Goal: Task Accomplishment & Management: Manage account settings

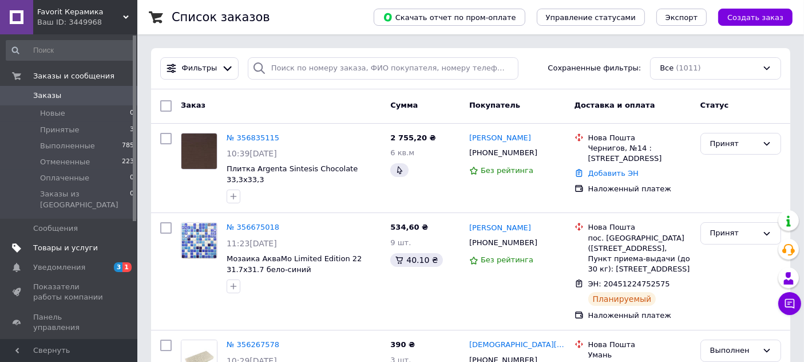
click at [81, 243] on span "Товары и услуги" at bounding box center [65, 248] width 65 height 10
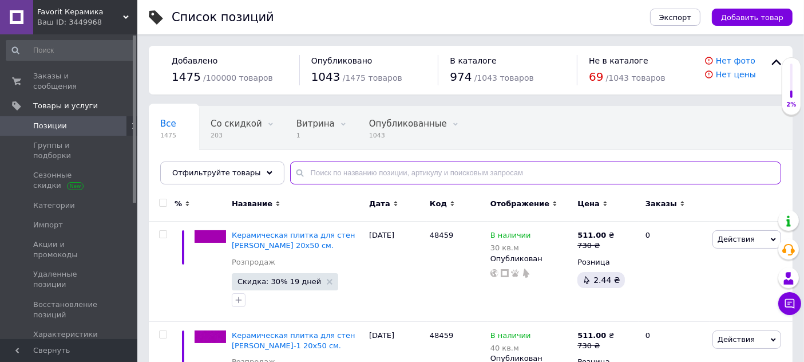
click at [370, 169] on input "text" at bounding box center [535, 172] width 491 height 23
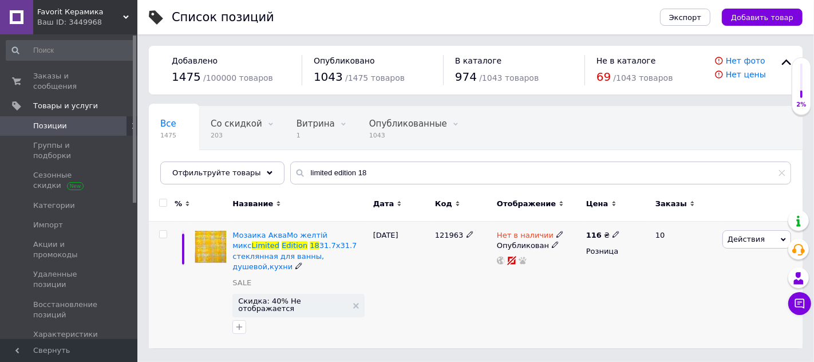
click at [734, 243] on span "Действия" at bounding box center [756, 239] width 69 height 18
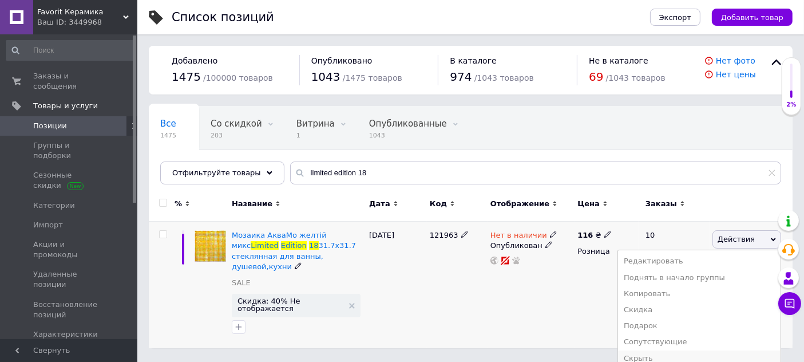
click at [674, 350] on li "Скрыть" at bounding box center [699, 358] width 162 height 16
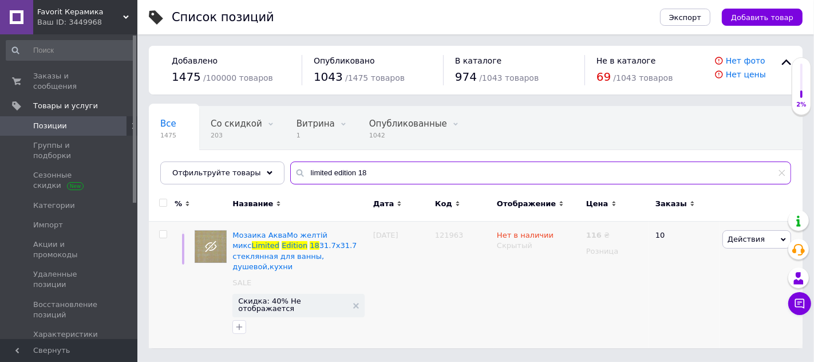
click at [356, 171] on input "limited edition 18" at bounding box center [540, 172] width 501 height 23
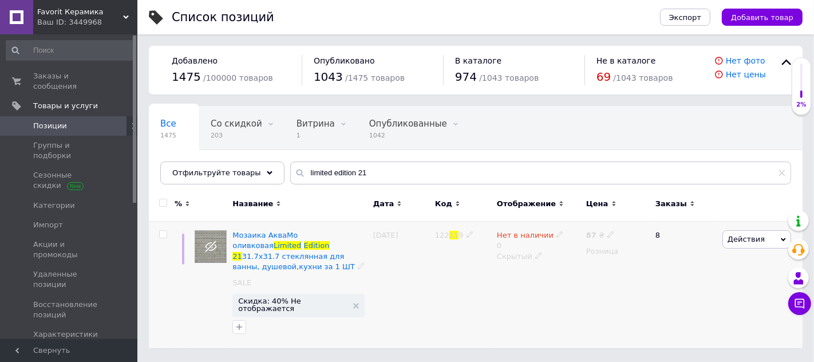
click at [740, 238] on span "Действия" at bounding box center [745, 239] width 37 height 9
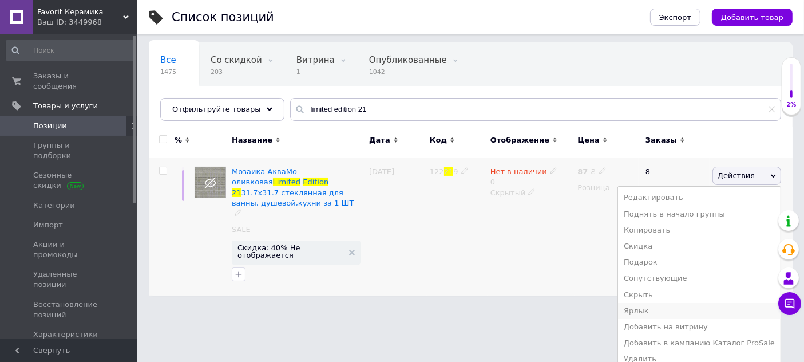
scroll to position [70, 0]
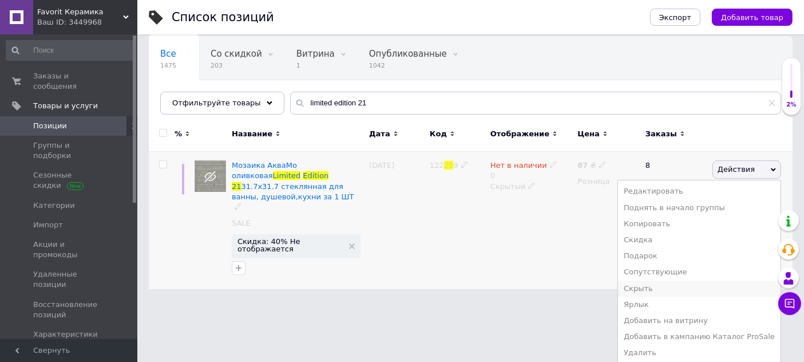
click at [684, 288] on li "Скрыть" at bounding box center [699, 288] width 162 height 16
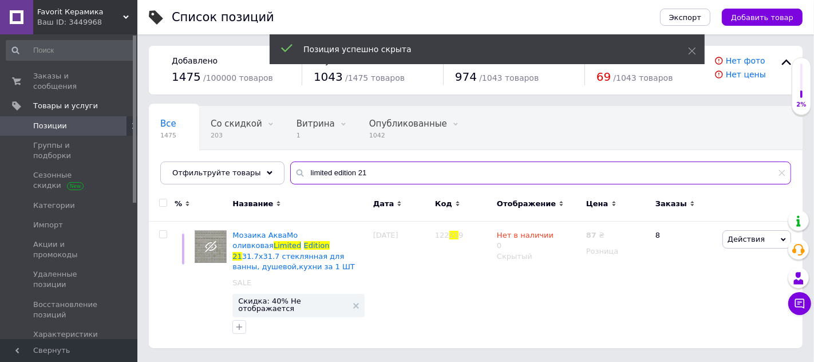
click at [374, 170] on input "limited edition 21" at bounding box center [540, 172] width 501 height 23
type input "limited edition 26"
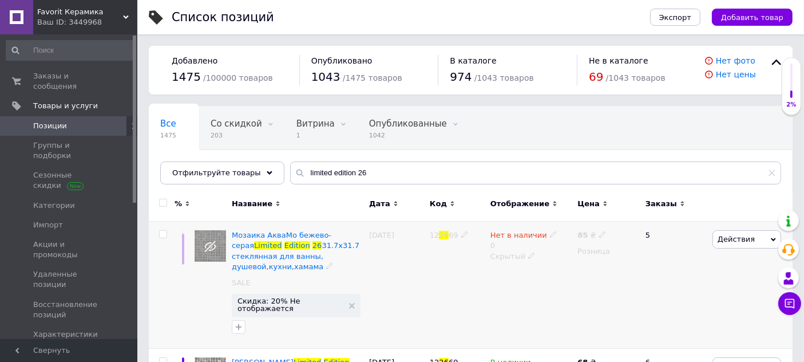
click at [731, 235] on span "Действия" at bounding box center [736, 239] width 37 height 9
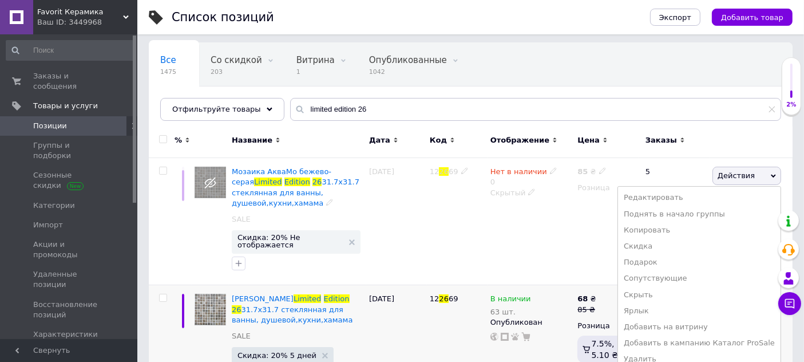
click at [678, 295] on li "Скрыть" at bounding box center [699, 295] width 162 height 16
